Goal: Task Accomplishment & Management: Use online tool/utility

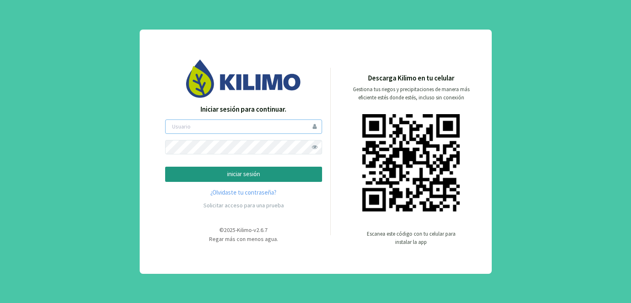
type input "ccantos"
click at [316, 147] on span at bounding box center [314, 147] width 14 height 14
click at [271, 178] on p "iniciar sesión" at bounding box center [243, 174] width 143 height 9
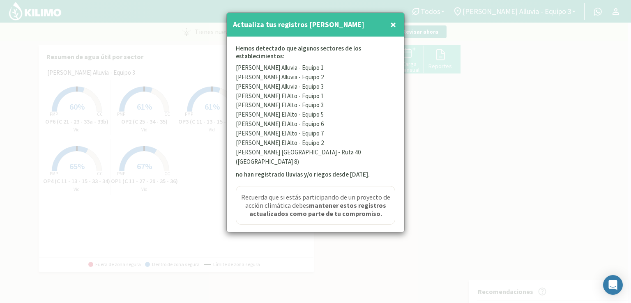
click at [392, 28] on span "×" at bounding box center [393, 25] width 6 height 14
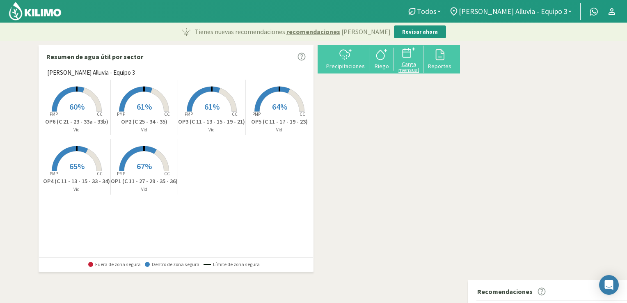
click at [421, 66] on div "Carga mensual" at bounding box center [409, 66] width 25 height 11
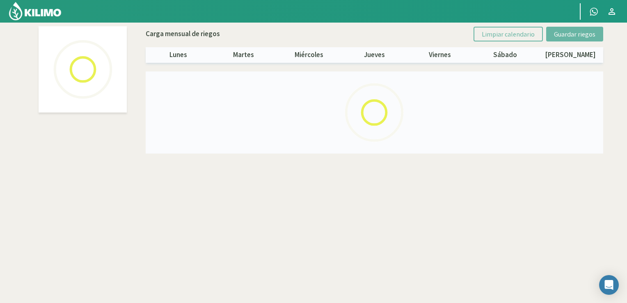
select select "2: Object"
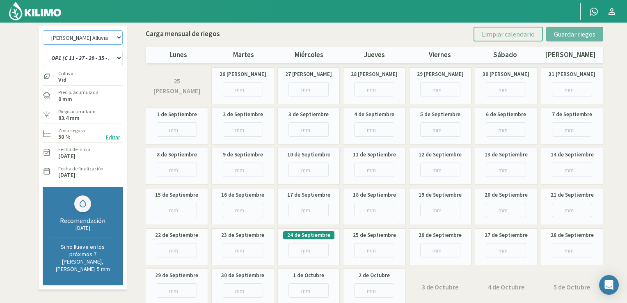
click at [117, 36] on select "[PERSON_NAME] Alluvia - Equipo 1 [PERSON_NAME] 2 [PERSON_NAME] Alluvia - Equipo…" at bounding box center [83, 37] width 80 height 14
click at [43, 30] on select "[PERSON_NAME] Alluvia - Equipo 1 [PERSON_NAME] 2 [PERSON_NAME] Alluvia - Equipo…" at bounding box center [83, 37] width 80 height 14
click at [120, 59] on select "OP1 (C 11 - 27 - 29 - 35 - 36) OP2 (C 25 - 34 - 35) OP3 (C 11 - 13 - 15 - 19 - …" at bounding box center [83, 58] width 80 height 16
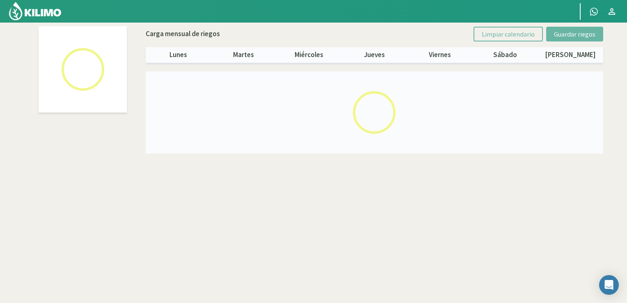
select select "2: Object"
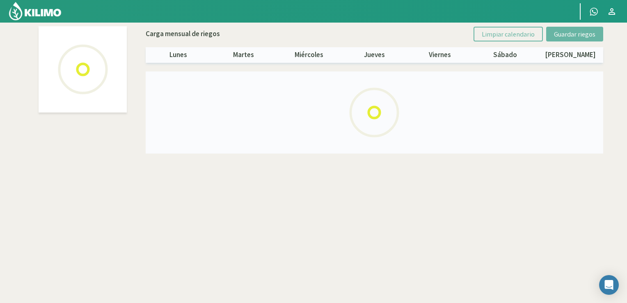
select select "1: Object"
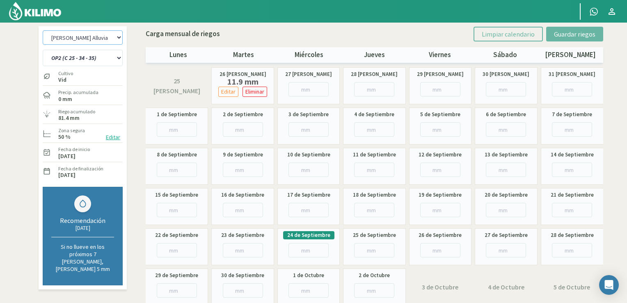
click at [116, 37] on select "[PERSON_NAME] Alluvia - Equipo 1 [PERSON_NAME] 2 [PERSON_NAME] Alluvia - Equipo…" at bounding box center [83, 37] width 80 height 14
click at [432, 211] on input "number" at bounding box center [440, 210] width 40 height 14
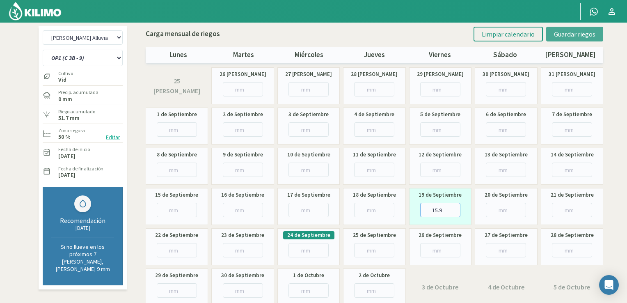
type input "15.9"
click at [573, 30] on span "Guardar riegos" at bounding box center [574, 34] width 41 height 8
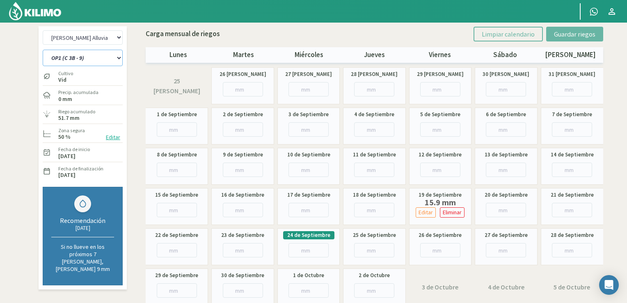
click at [102, 60] on select "OP1 (C 3B - 9) OP2 (C 8A - 8B - 3A) OP3 (C7 - C11) OP4 (C 1 - 5) OP5 (C 2) OP6 …" at bounding box center [83, 58] width 80 height 16
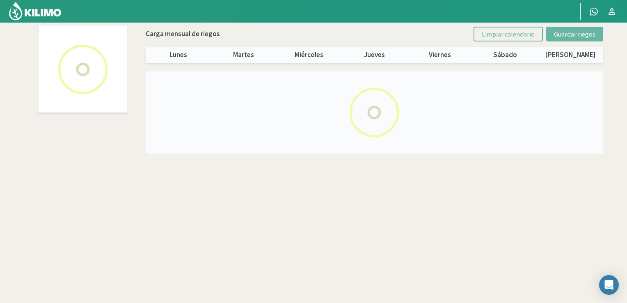
select select "1: Object"
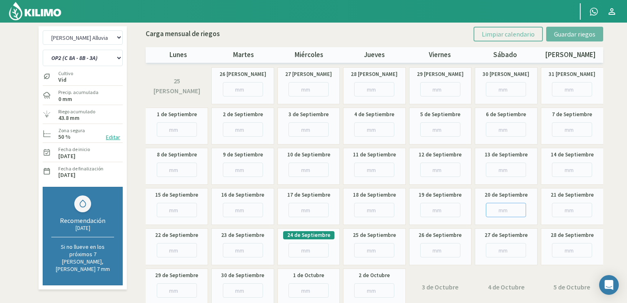
click at [507, 213] on input "number" at bounding box center [506, 210] width 40 height 14
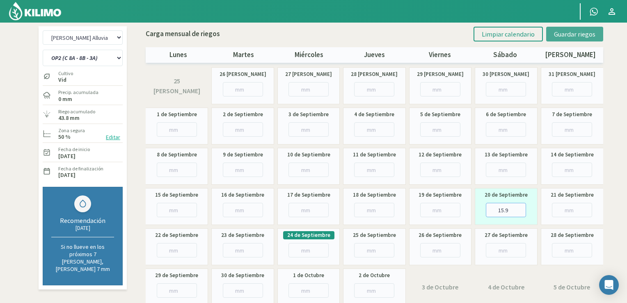
type input "15.9"
click at [576, 34] on span "Guardar riegos" at bounding box center [574, 34] width 41 height 8
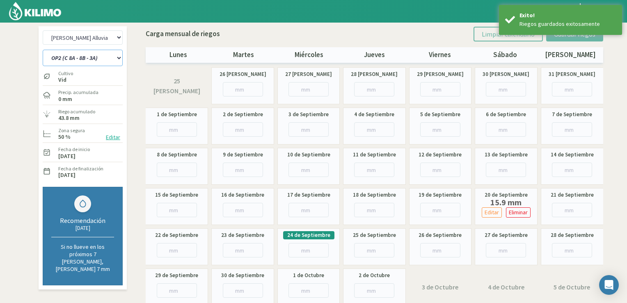
click at [118, 57] on select "OP1 (C 3B - 9) OP2 (C 8A - 8B - 3A) OP3 (C7 - C11) OP4 (C 1 - 5) OP5 (C 2) OP6 …" at bounding box center [83, 58] width 80 height 16
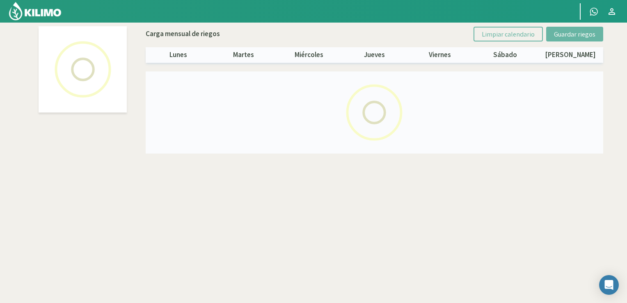
select select "2: Object"
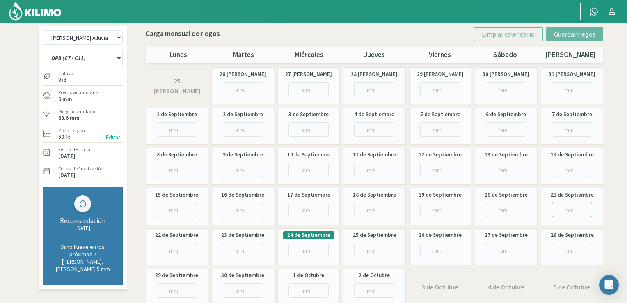
click at [560, 210] on input "number" at bounding box center [572, 210] width 40 height 14
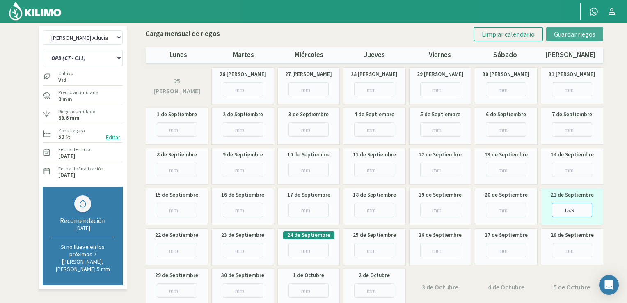
type input "15.9"
click at [566, 34] on span "Guardar riegos" at bounding box center [574, 34] width 41 height 8
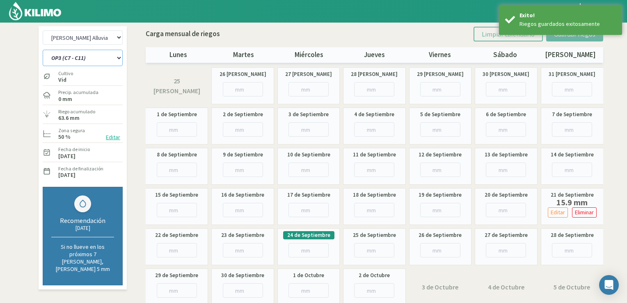
click at [116, 56] on select "OP1 (C 3B - 9) OP2 (C 8A - 8B - 3A) OP3 (C7 - C11) OP4 (C 1 - 5) OP5 (C 2) OP6 …" at bounding box center [83, 58] width 80 height 16
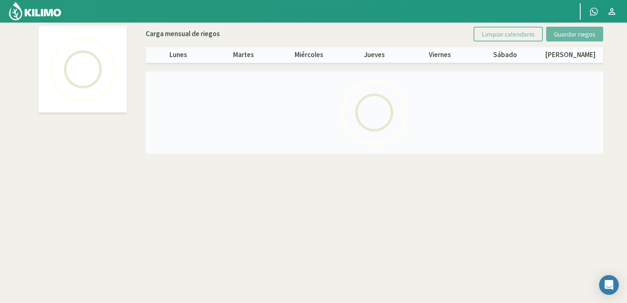
select select "5: Object"
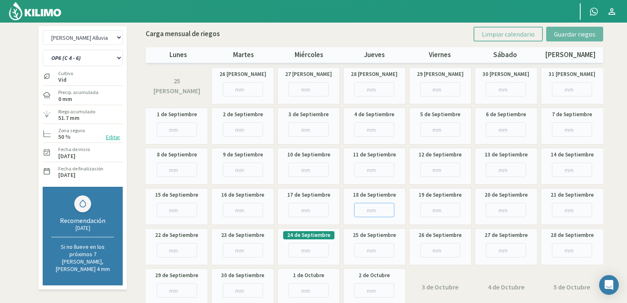
click at [373, 209] on input "number" at bounding box center [374, 210] width 40 height 14
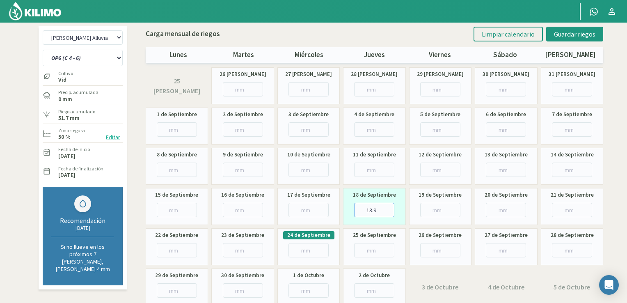
type input "13.9"
click at [175, 251] on input "number" at bounding box center [177, 250] width 40 height 14
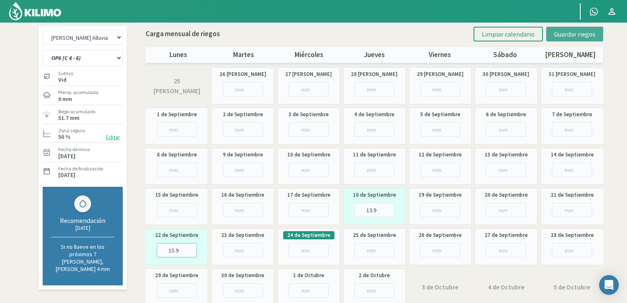
type input "15.9"
click at [571, 37] on span "Guardar riegos" at bounding box center [574, 34] width 41 height 8
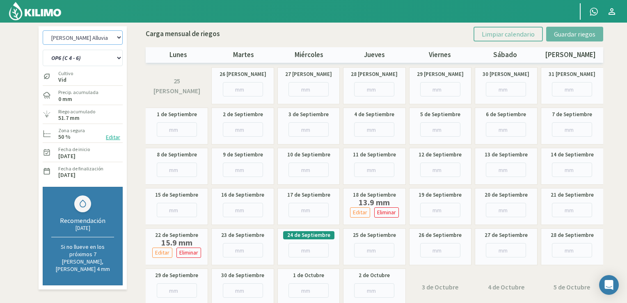
click at [120, 39] on select "[PERSON_NAME] Alluvia - Equipo 1 [PERSON_NAME] 2 [PERSON_NAME] Alluvia - Equipo…" at bounding box center [83, 37] width 80 height 14
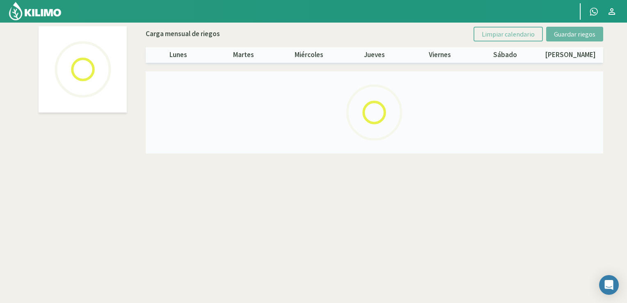
select select "1: Object"
